Goal: Browse casually: Explore the website without a specific task or goal

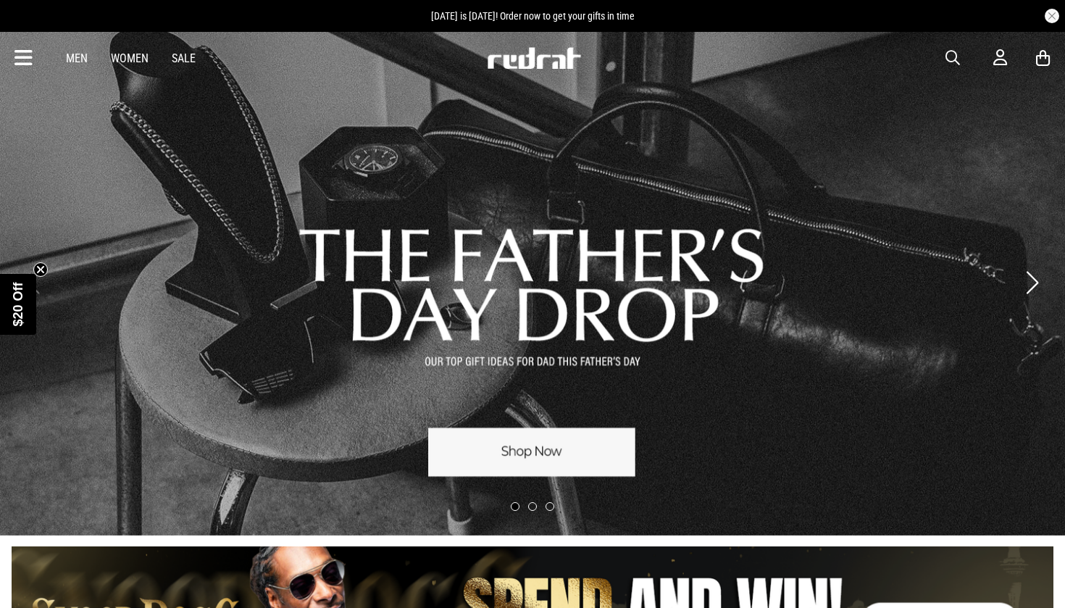
click at [169, 51] on div "Men Women Sale" at bounding box center [130, 58] width 153 height 14
click at [185, 57] on link "Sale" at bounding box center [184, 58] width 24 height 14
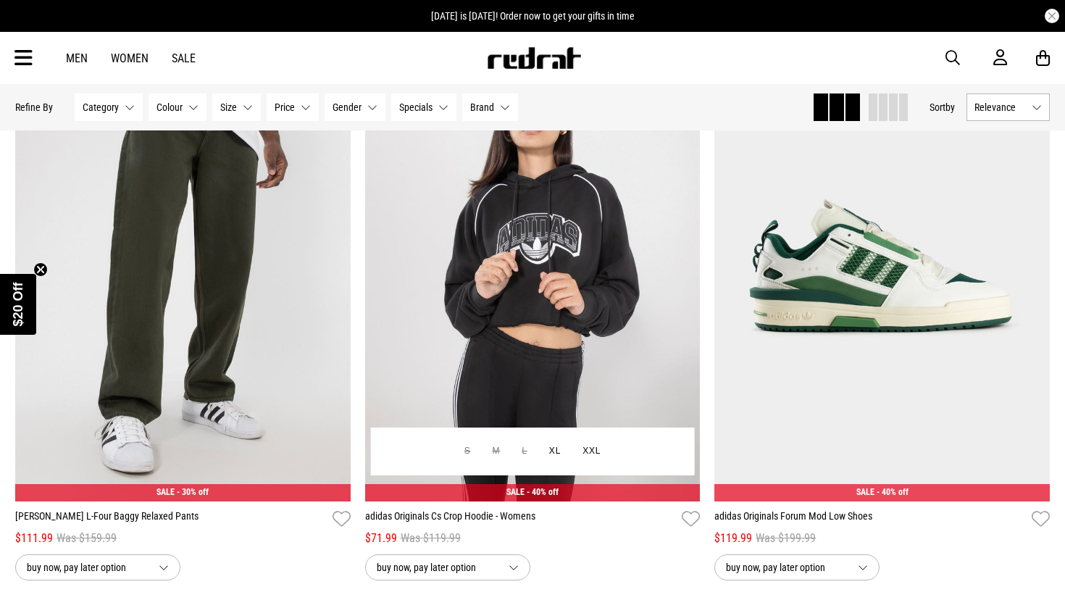
scroll to position [218, 0]
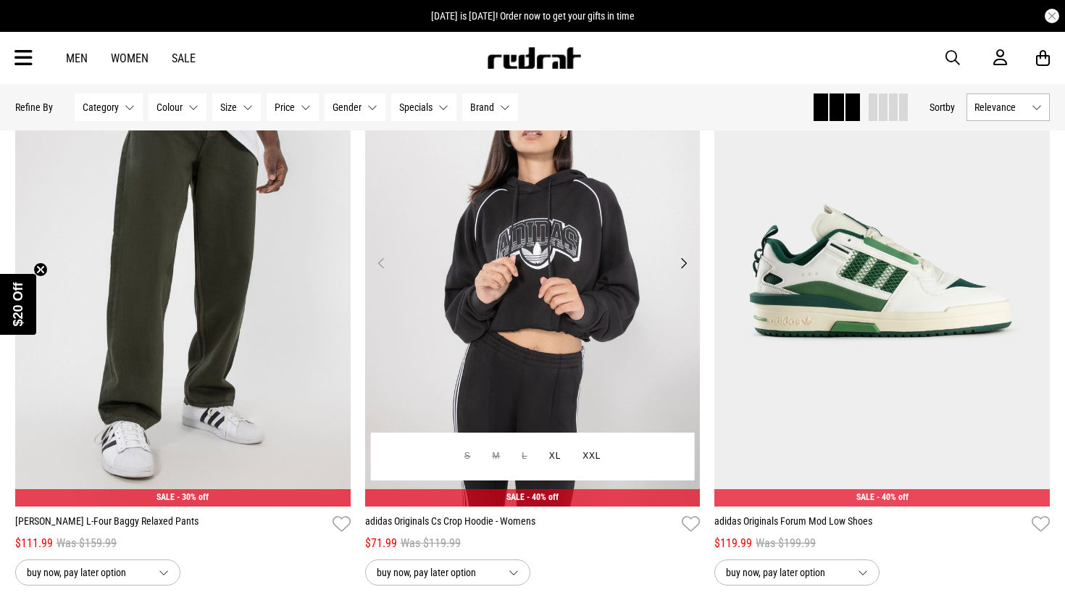
click at [686, 266] on button "Next" at bounding box center [684, 262] width 18 height 17
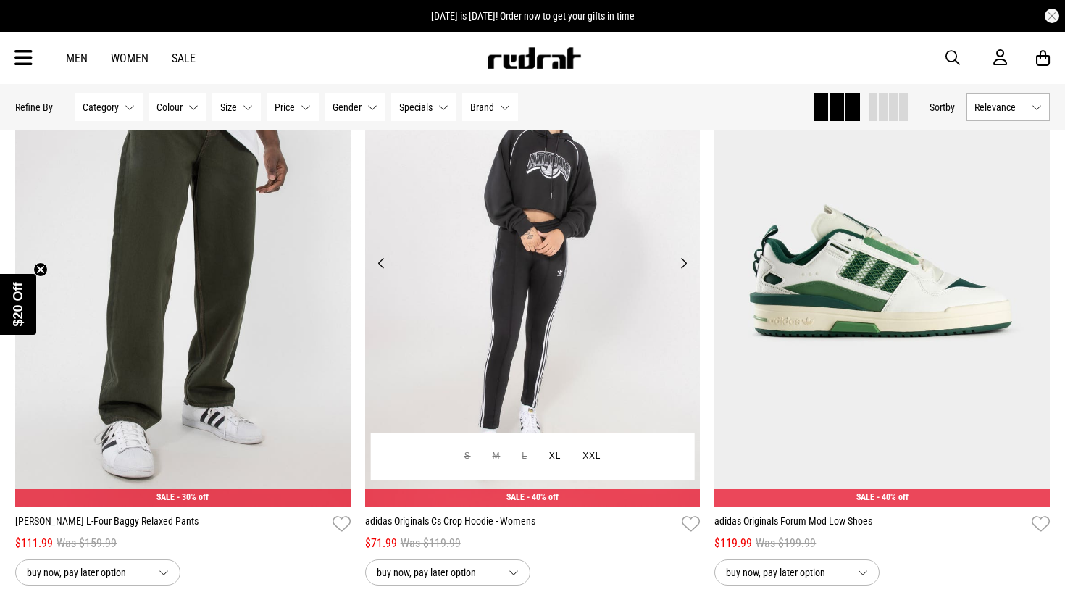
click at [686, 266] on button "Next" at bounding box center [684, 262] width 18 height 17
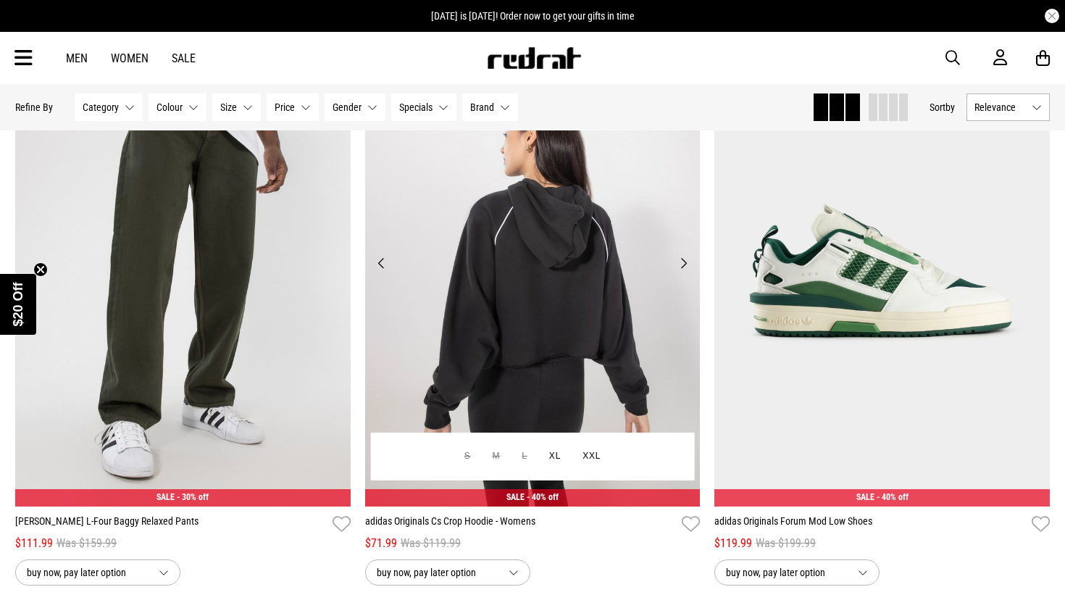
click at [686, 266] on button "Next" at bounding box center [684, 262] width 18 height 17
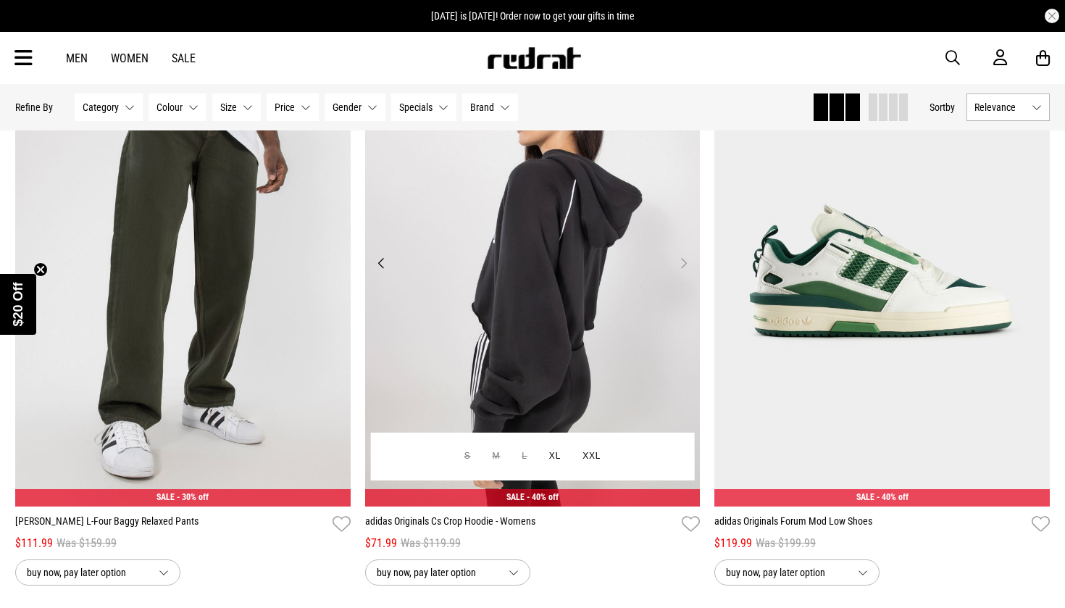
click at [686, 266] on button "Next" at bounding box center [684, 262] width 18 height 17
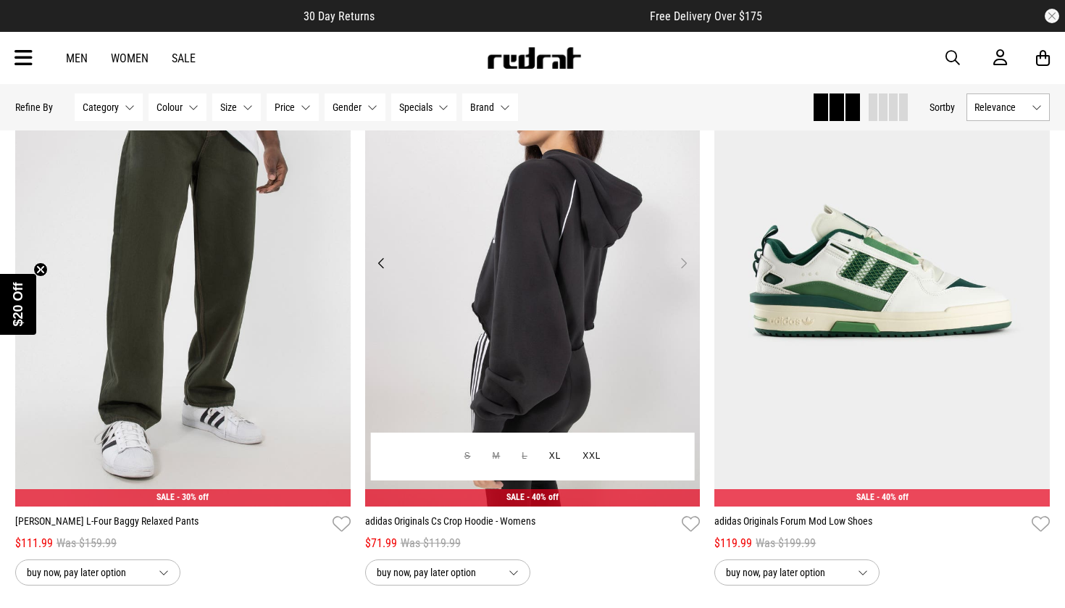
click at [683, 263] on button "Next" at bounding box center [684, 262] width 18 height 17
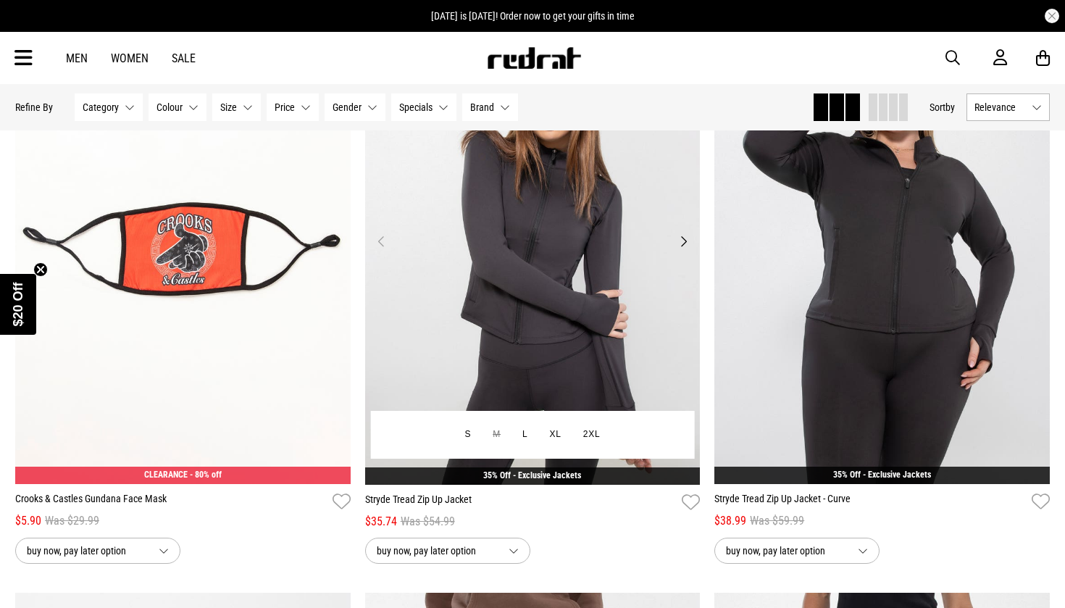
scroll to position [3705, 0]
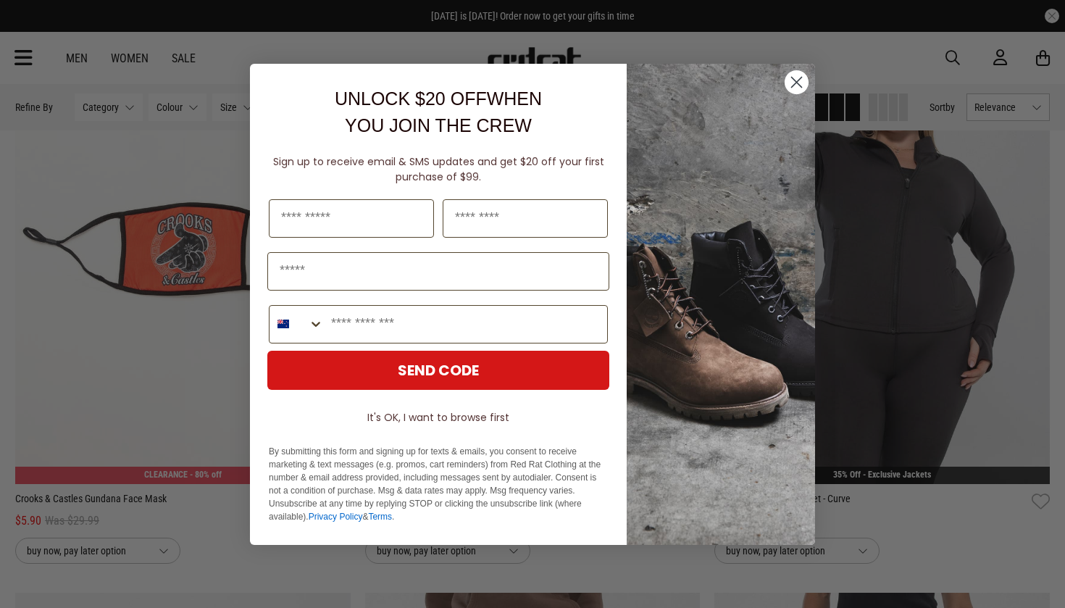
click at [797, 80] on circle "Close dialog" at bounding box center [797, 82] width 24 height 24
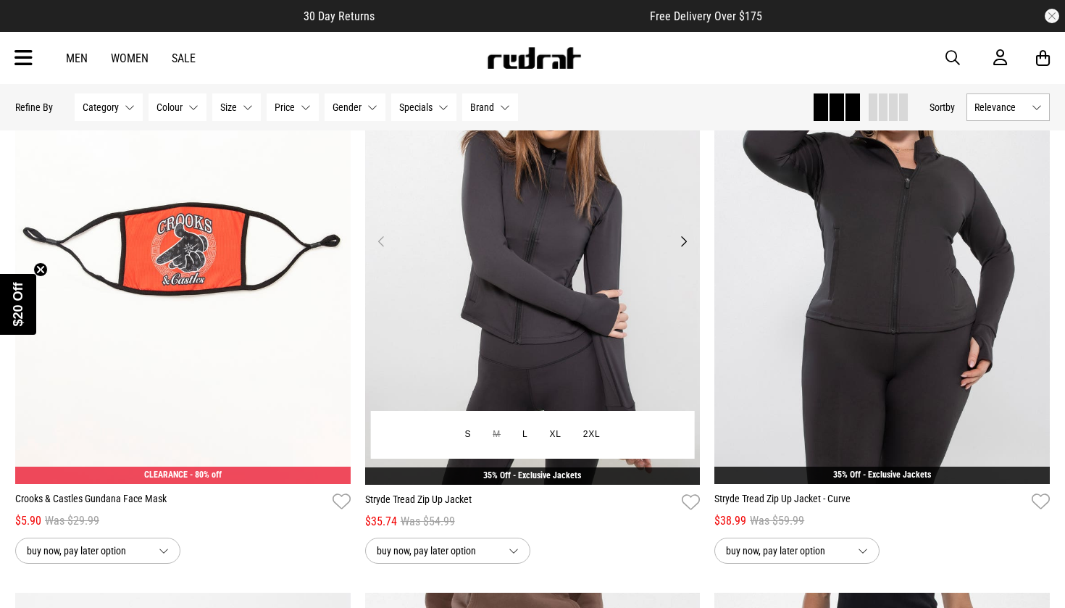
click at [682, 243] on button "Next" at bounding box center [684, 241] width 18 height 17
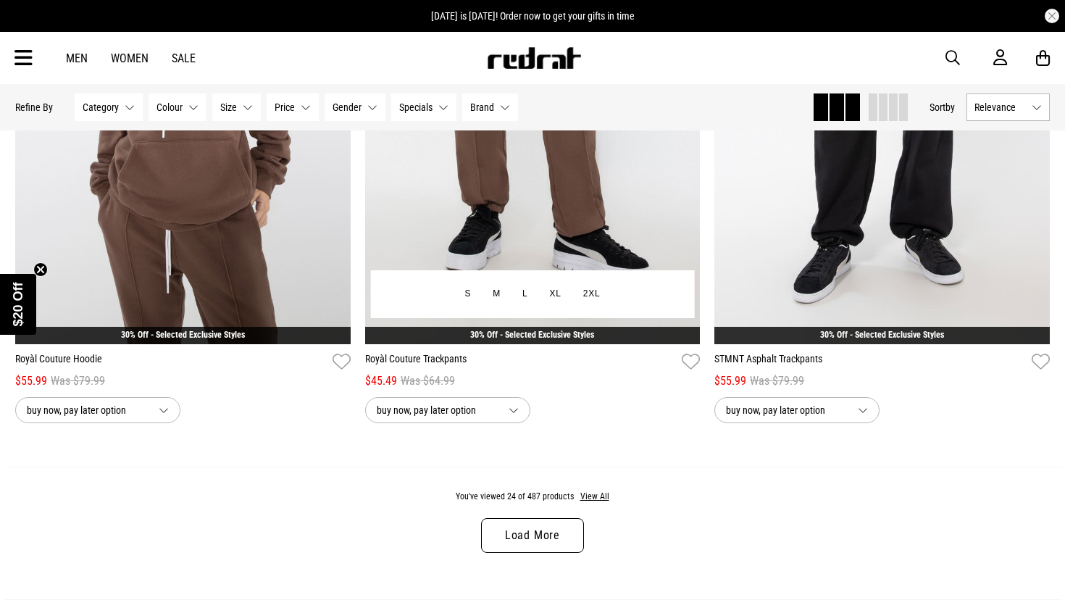
scroll to position [4424, 0]
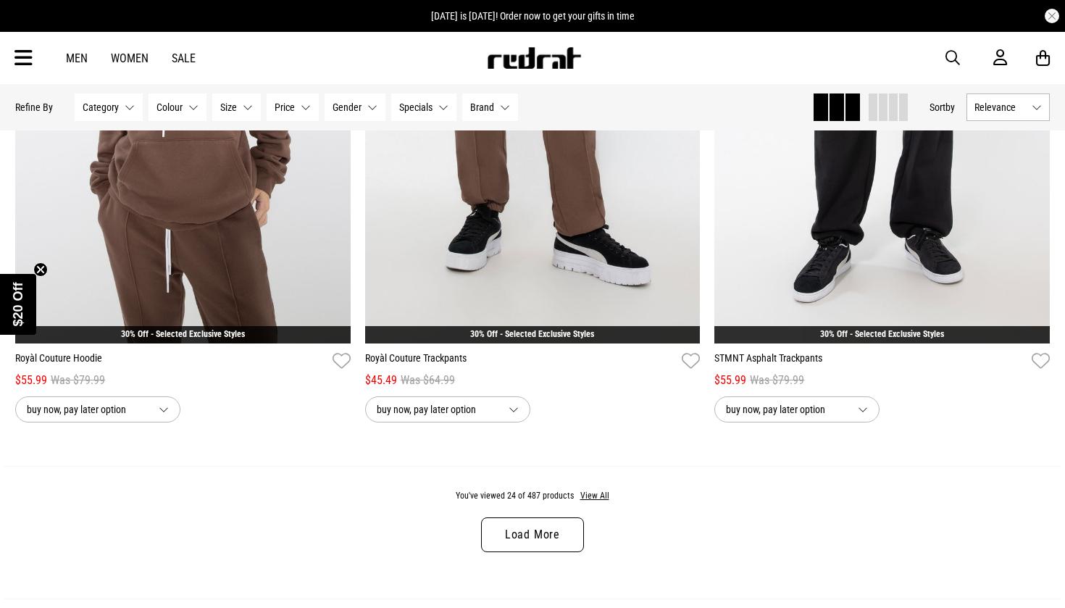
click at [551, 543] on link "Load More" at bounding box center [532, 534] width 103 height 35
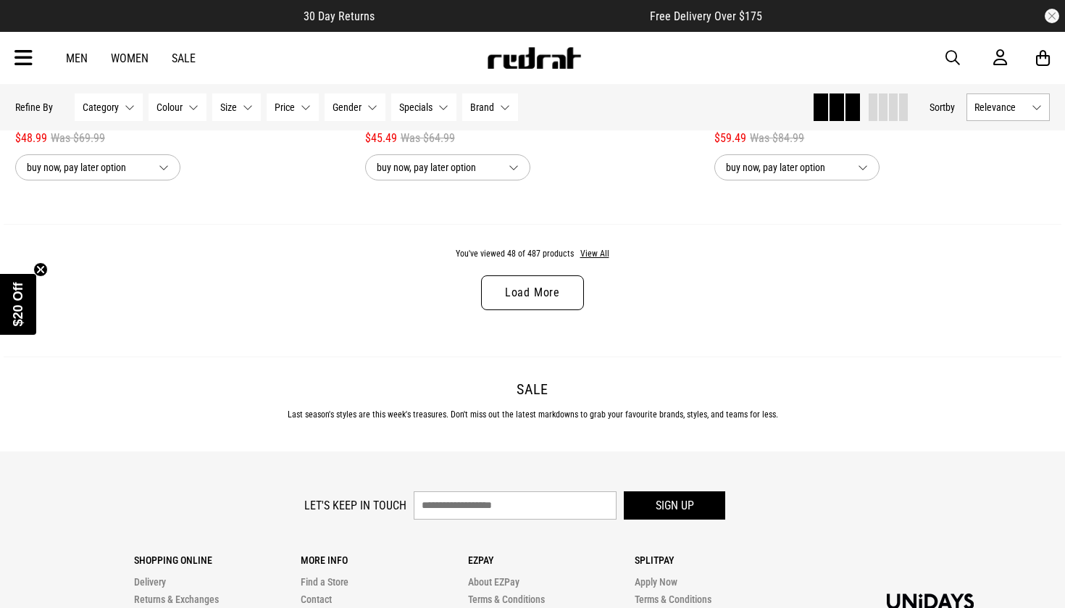
scroll to position [9199, 0]
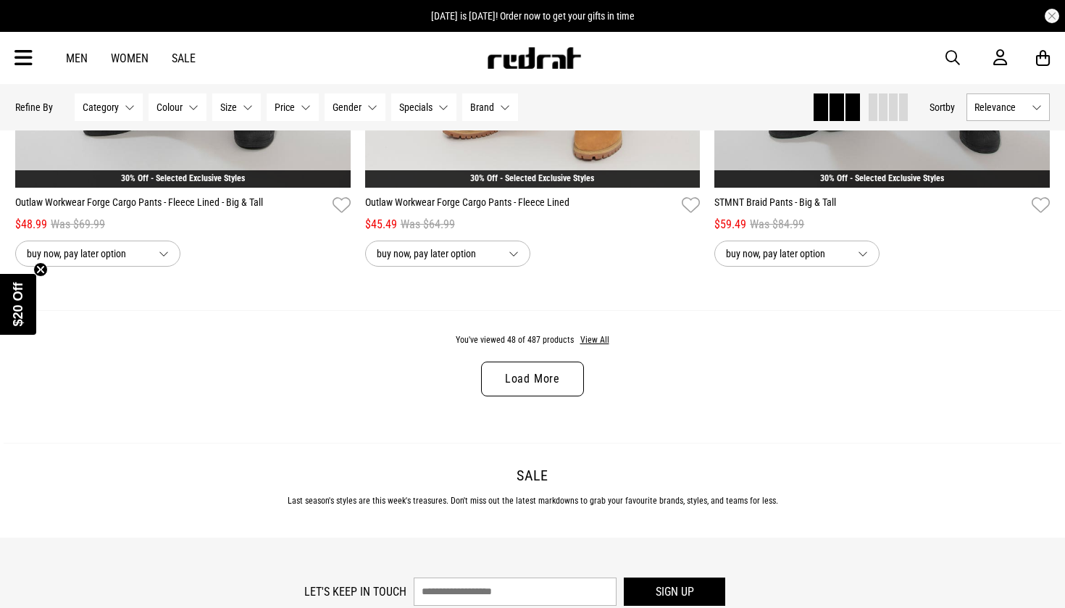
click at [554, 393] on link "Load More" at bounding box center [532, 379] width 103 height 35
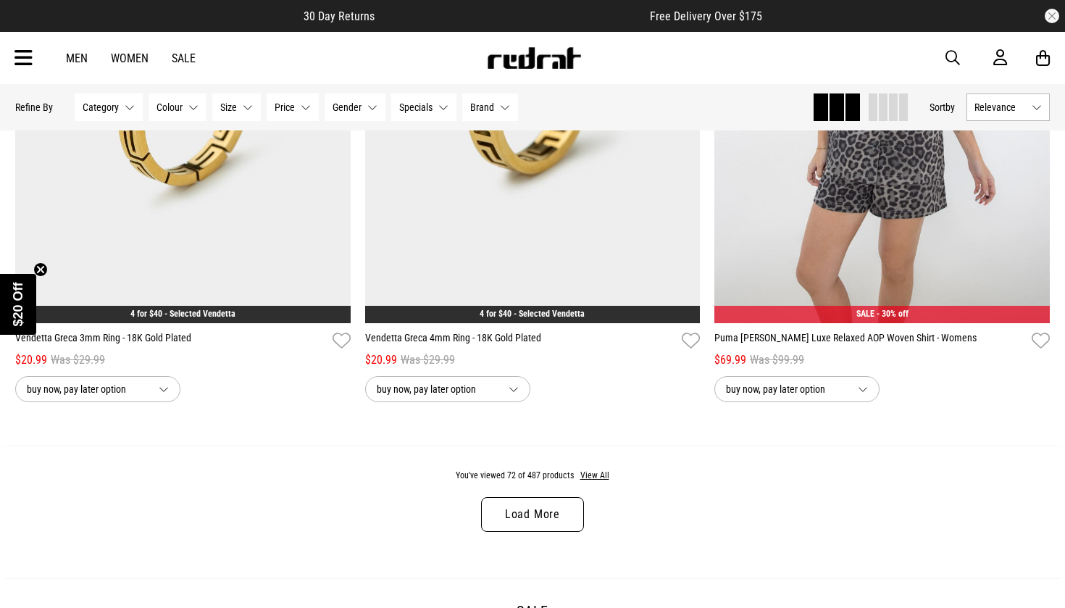
scroll to position [13451, 0]
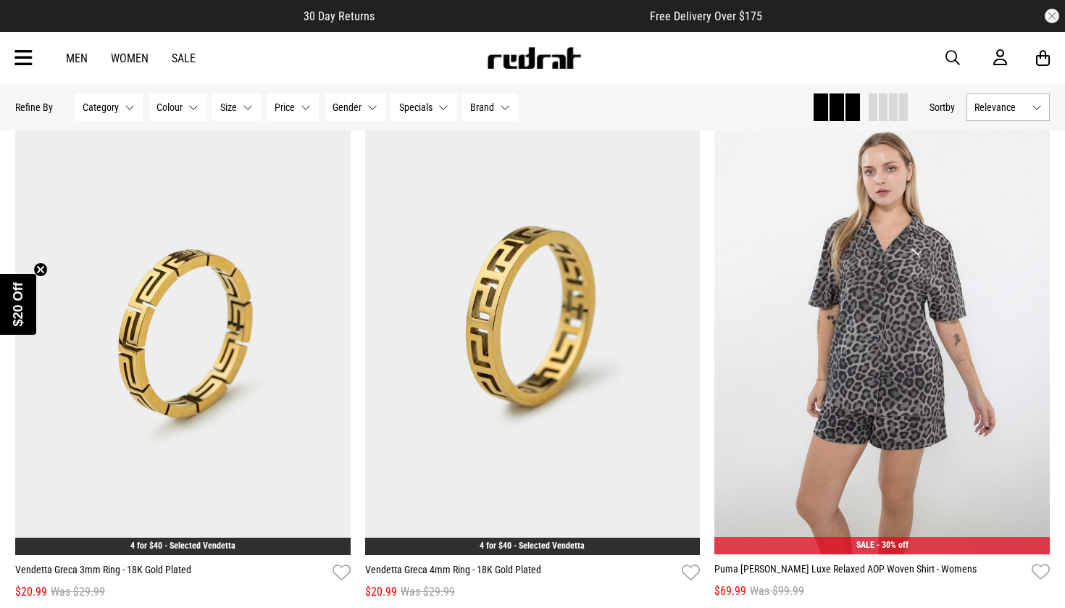
click at [134, 61] on link "Women" at bounding box center [130, 58] width 38 height 14
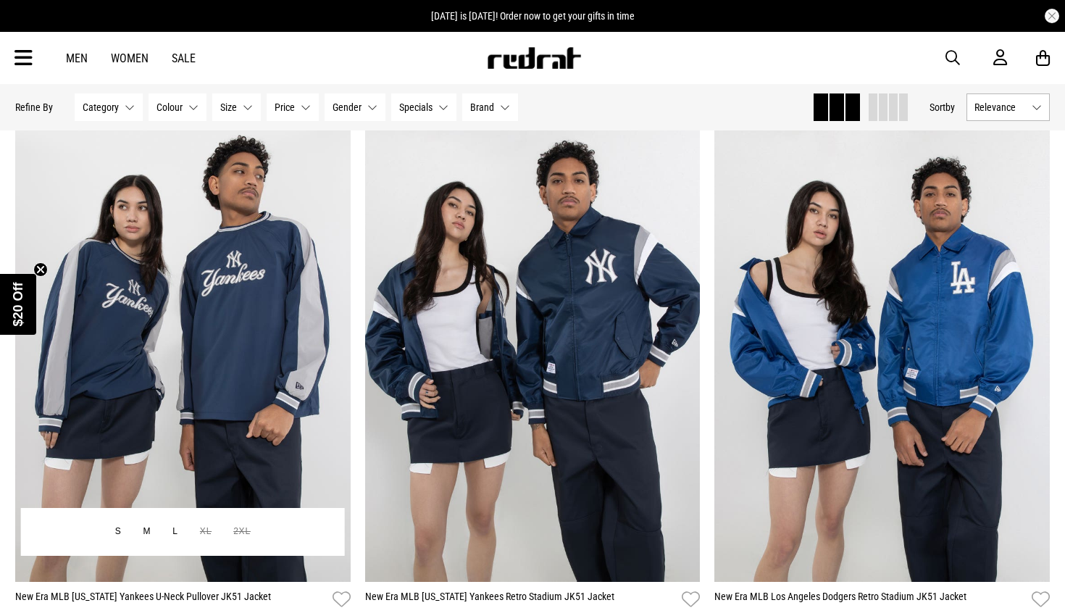
scroll to position [2459, 0]
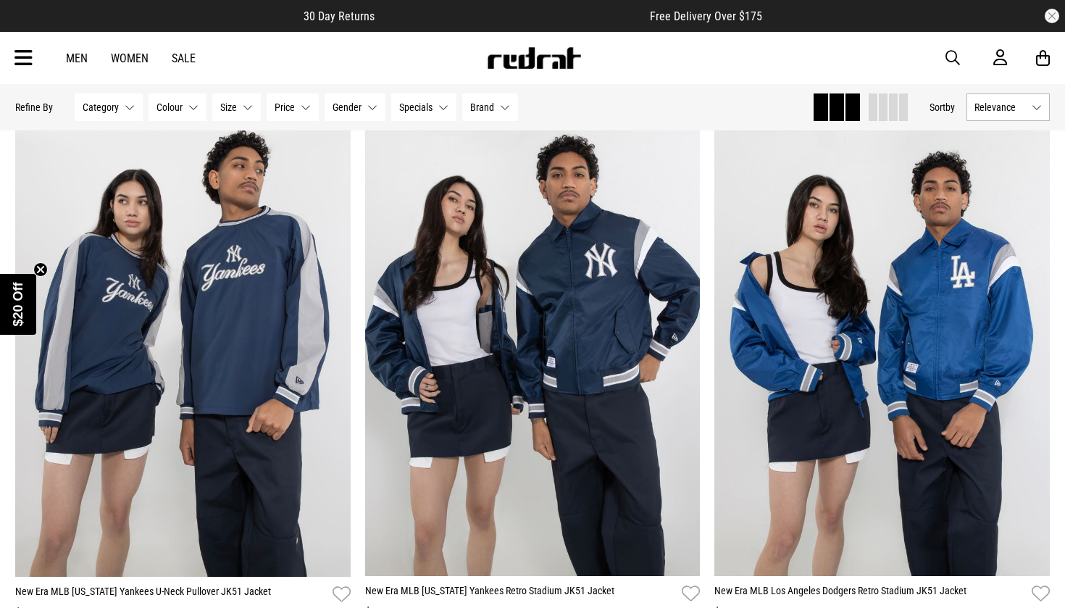
click at [28, 68] on icon at bounding box center [23, 58] width 18 height 24
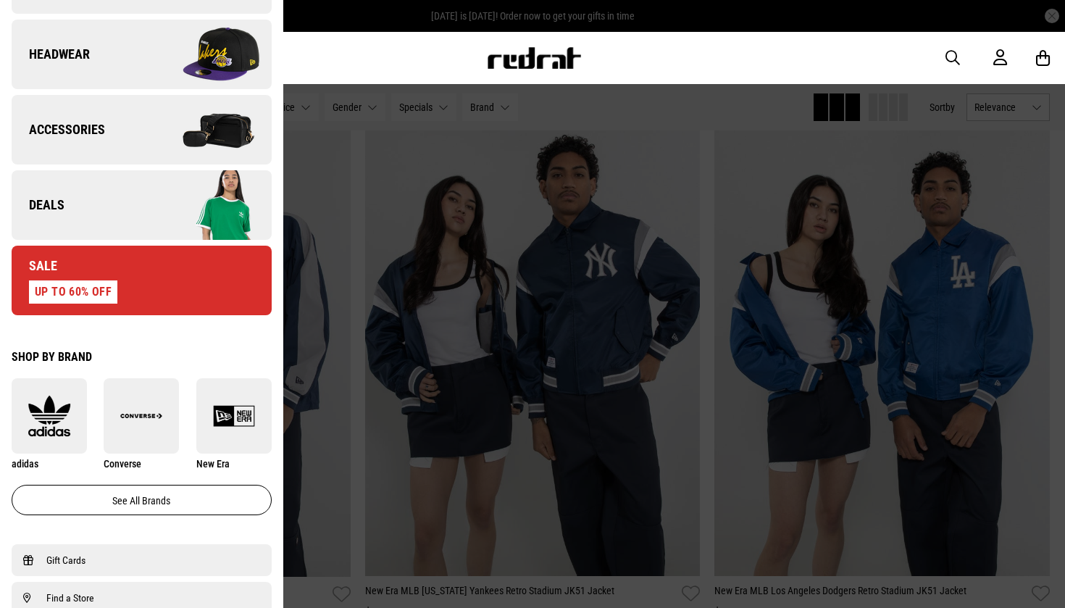
scroll to position [521, 0]
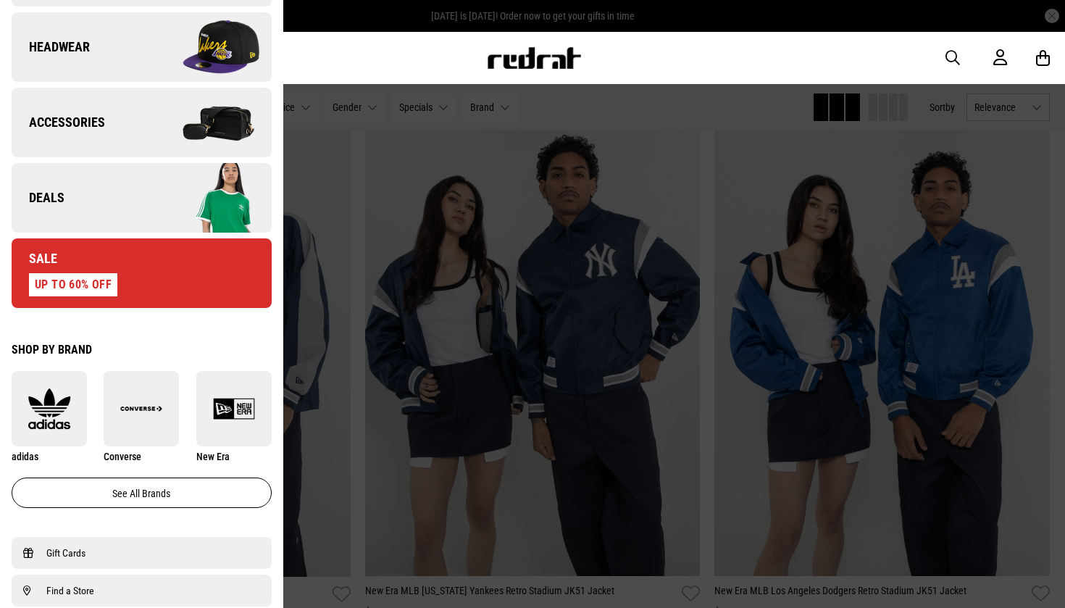
click at [62, 426] on img at bounding box center [49, 409] width 75 height 42
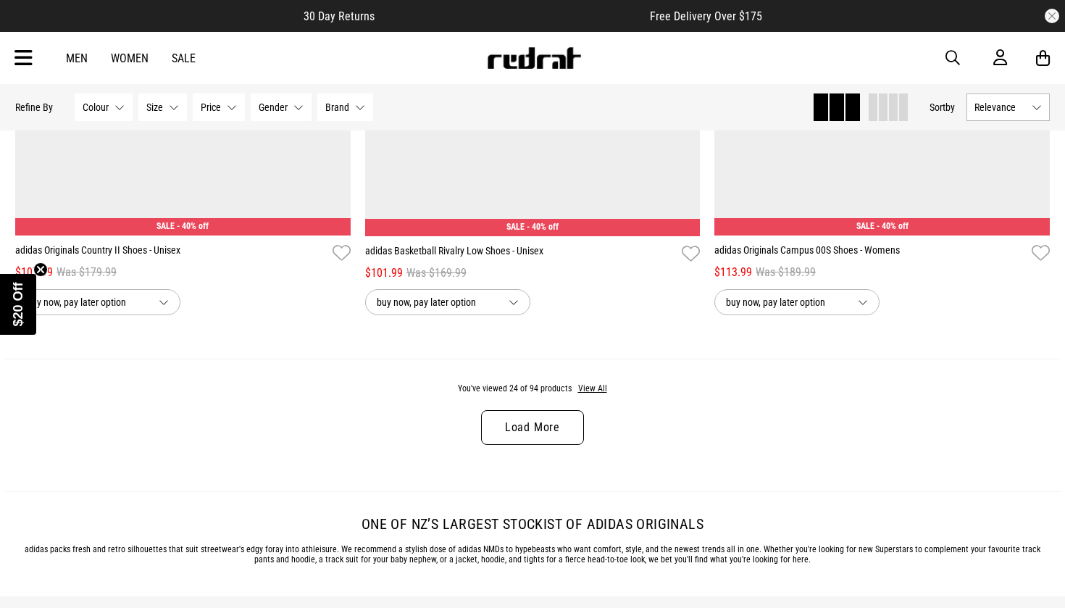
scroll to position [4529, 0]
